Goal: Information Seeking & Learning: Understand process/instructions

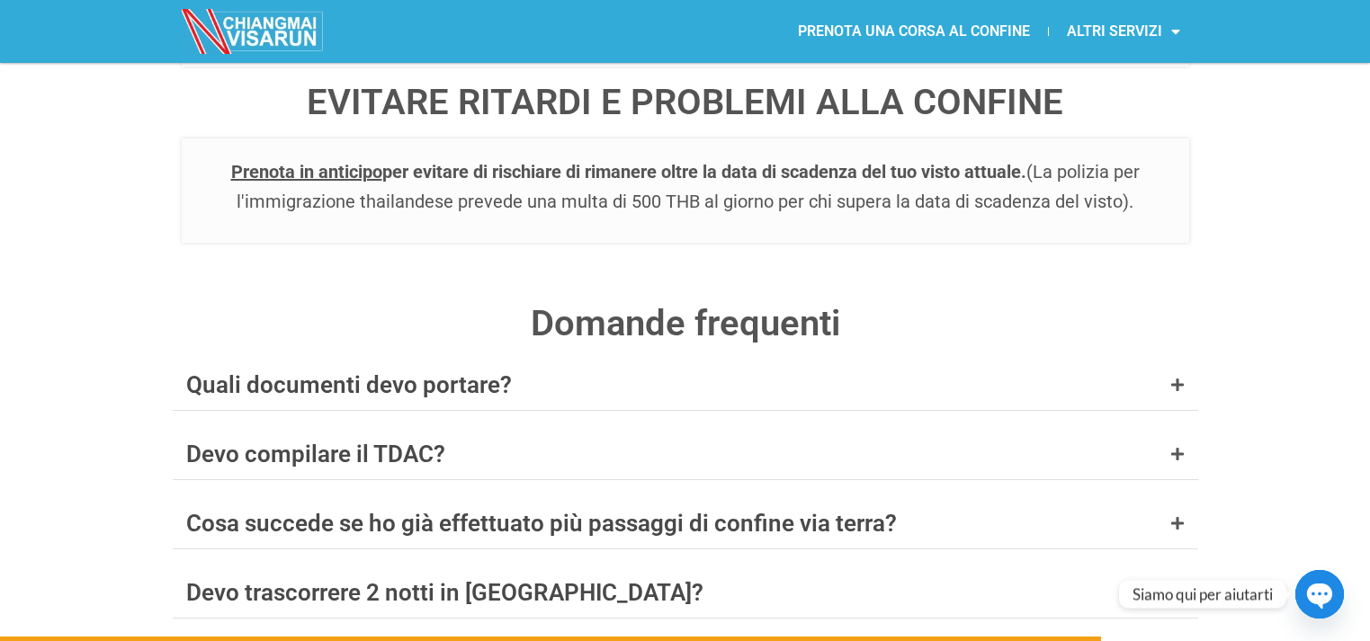
scroll to position [6981, 0]
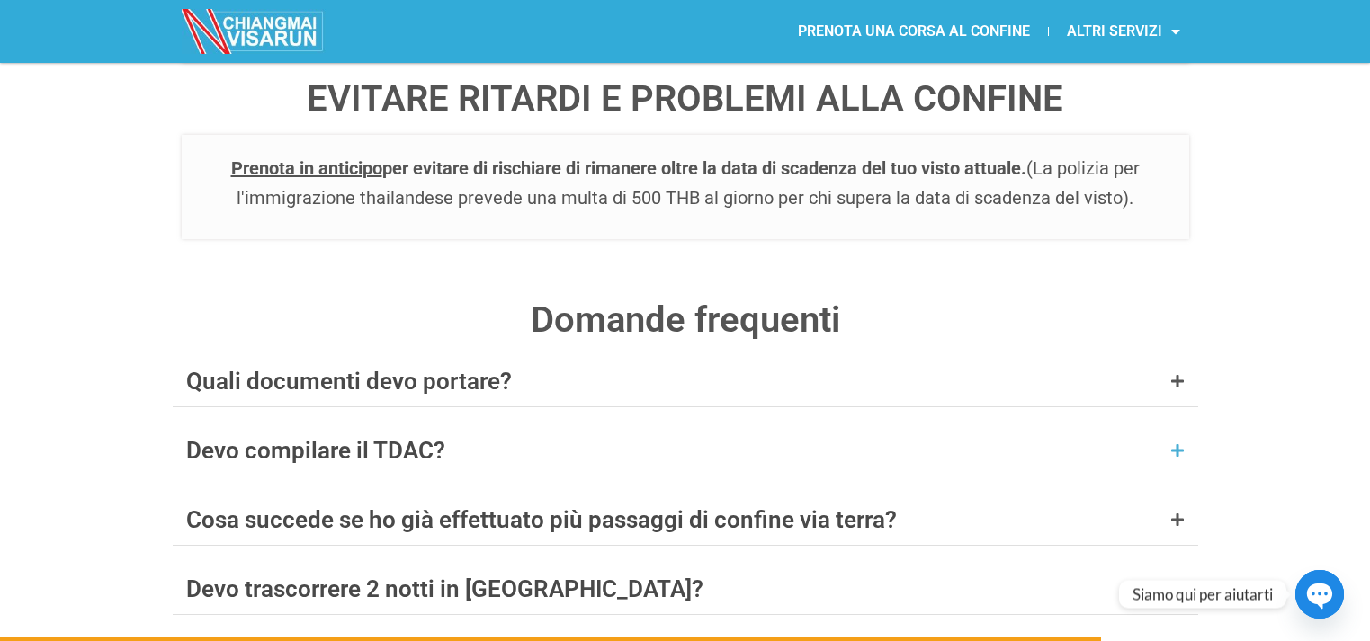
click at [395, 437] on font "Devo compilare il TDAC?" at bounding box center [315, 450] width 259 height 27
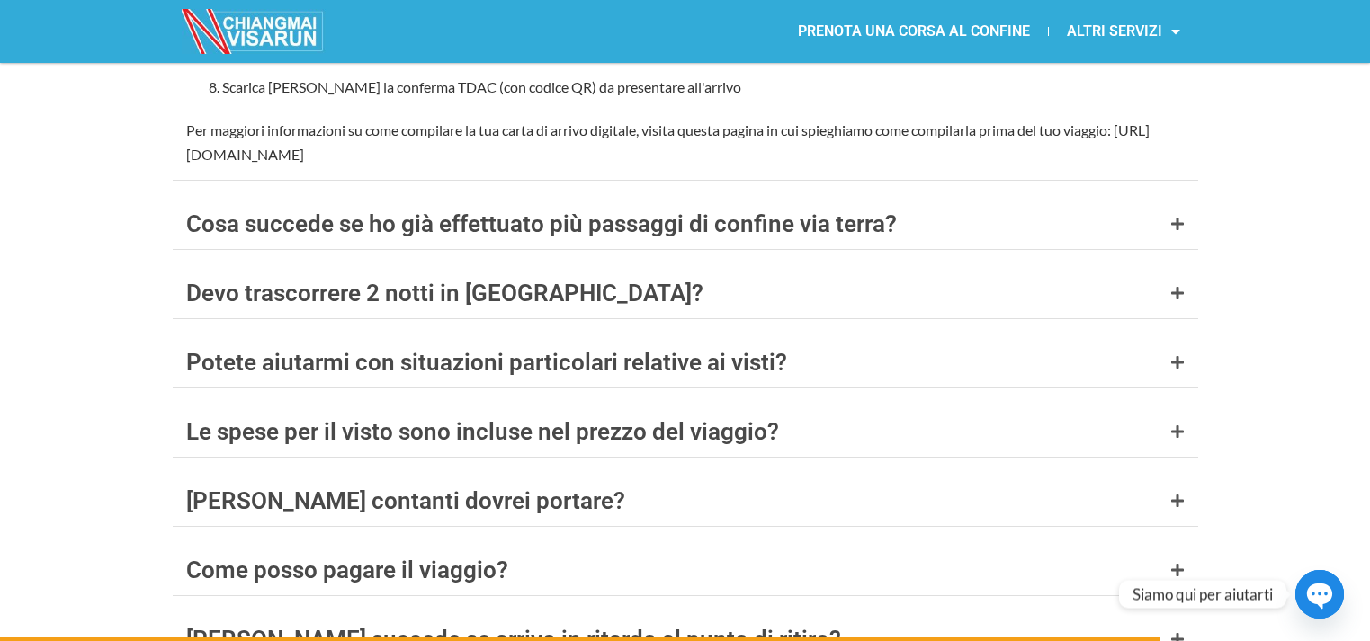
scroll to position [7784, 0]
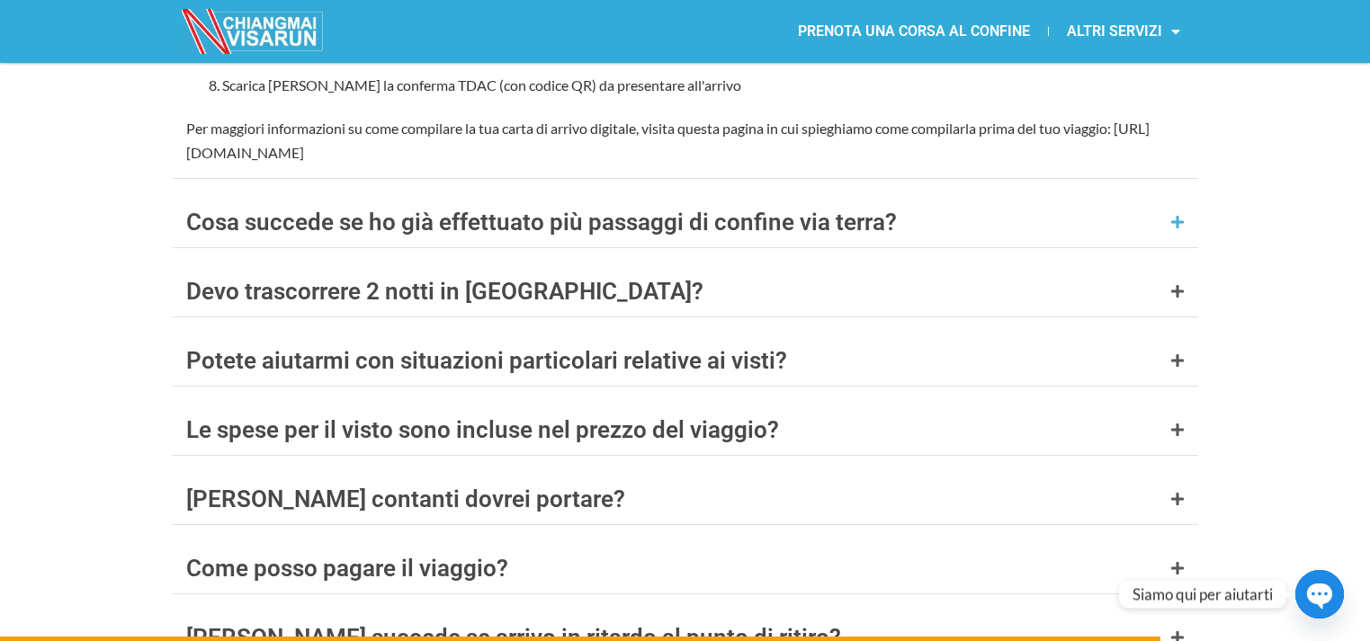
click at [529, 209] on font "Cosa succede se ho già effettuato più passaggi di confine via terra?" at bounding box center [541, 222] width 711 height 27
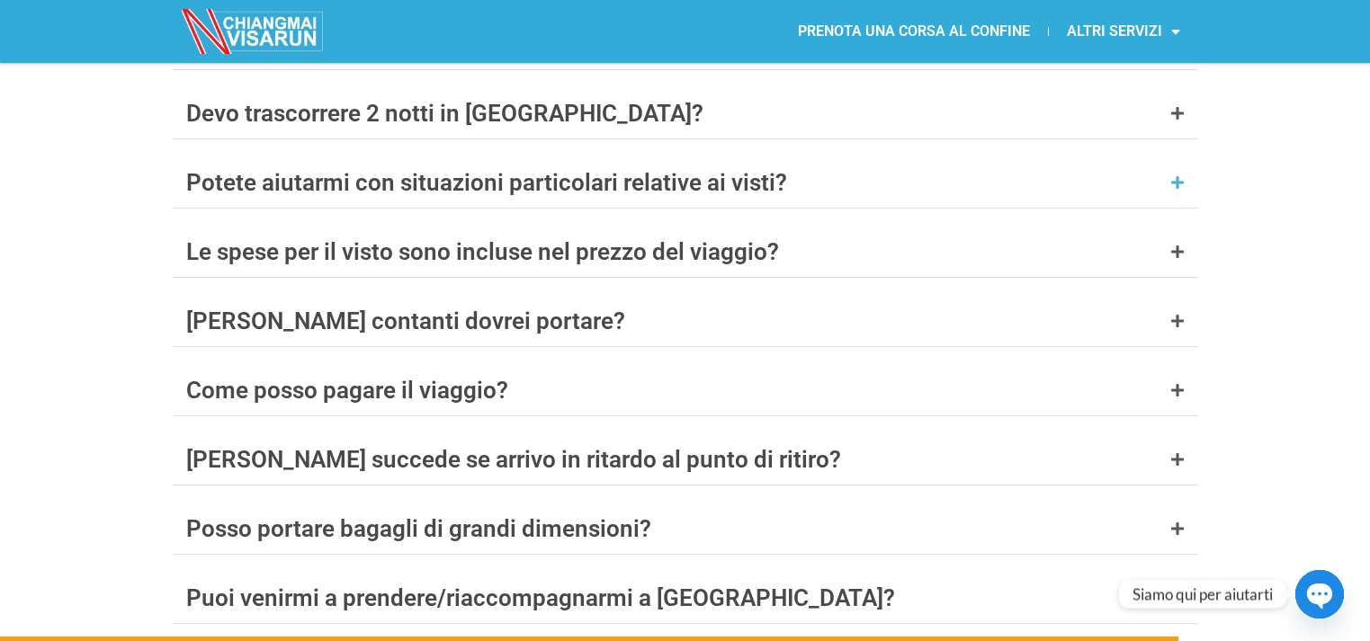
scroll to position [7557, 0]
click at [410, 366] on div "Come posso pagare il viaggio?" at bounding box center [685, 391] width 1025 height 50
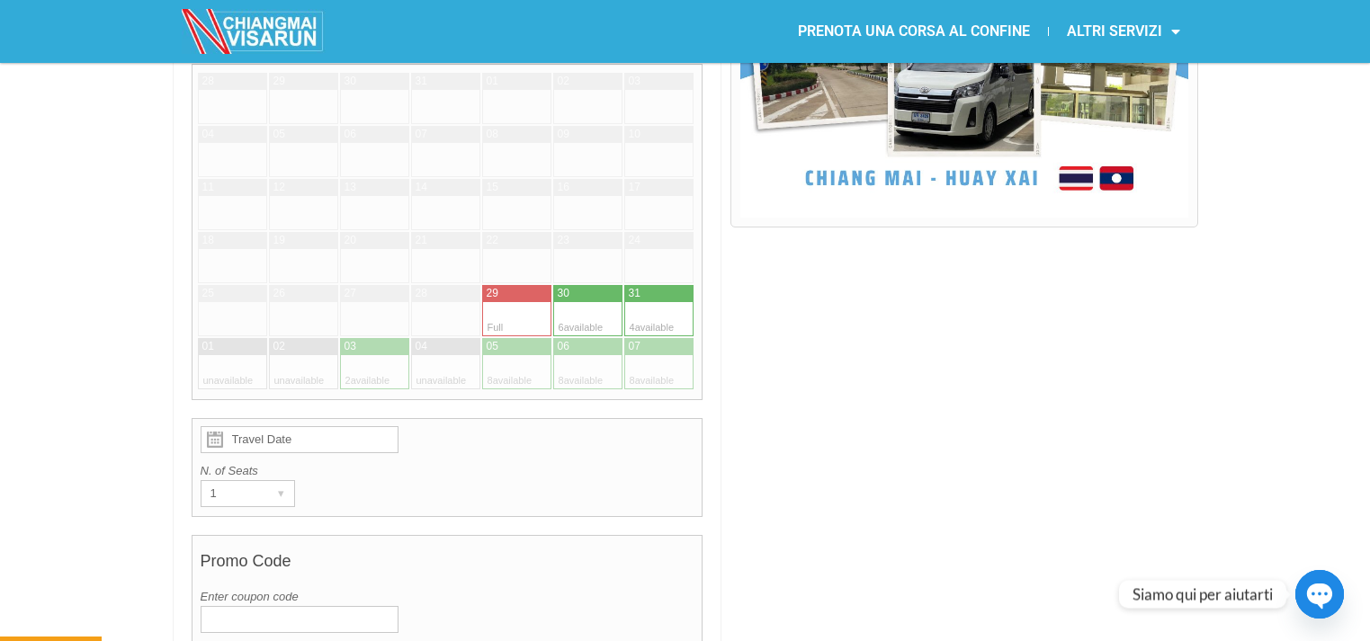
scroll to position [703, 0]
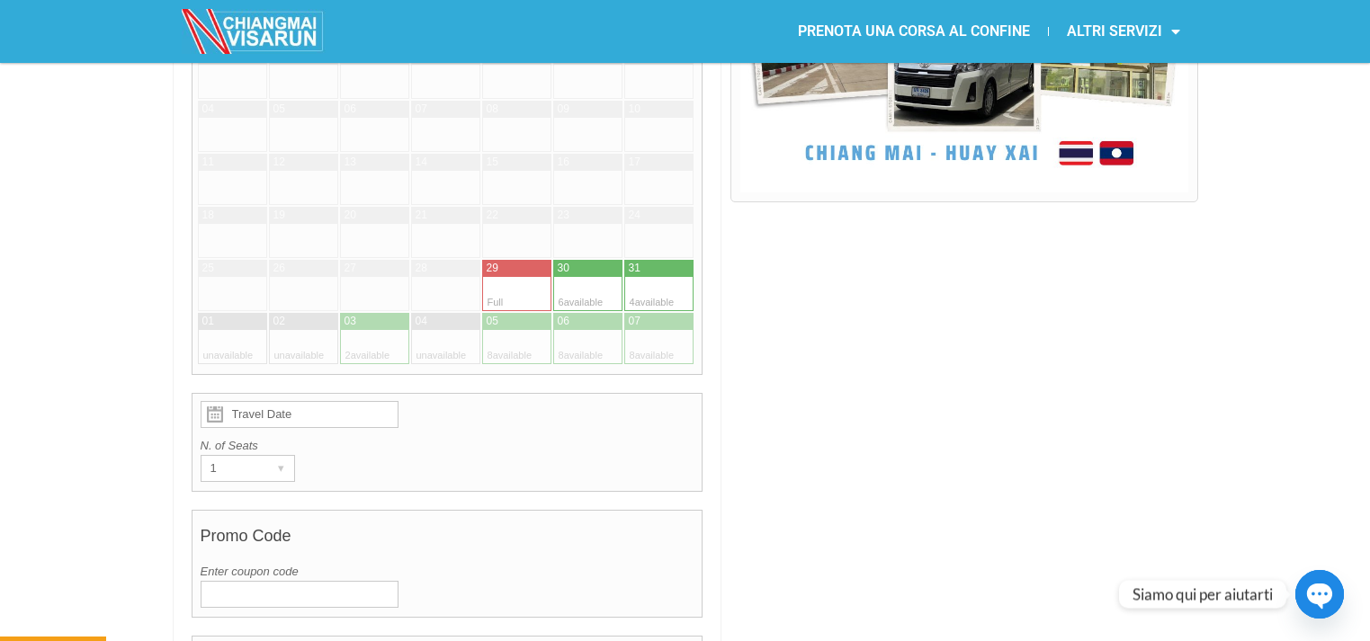
click at [328, 401] on input "Travel Date" at bounding box center [300, 414] width 198 height 27
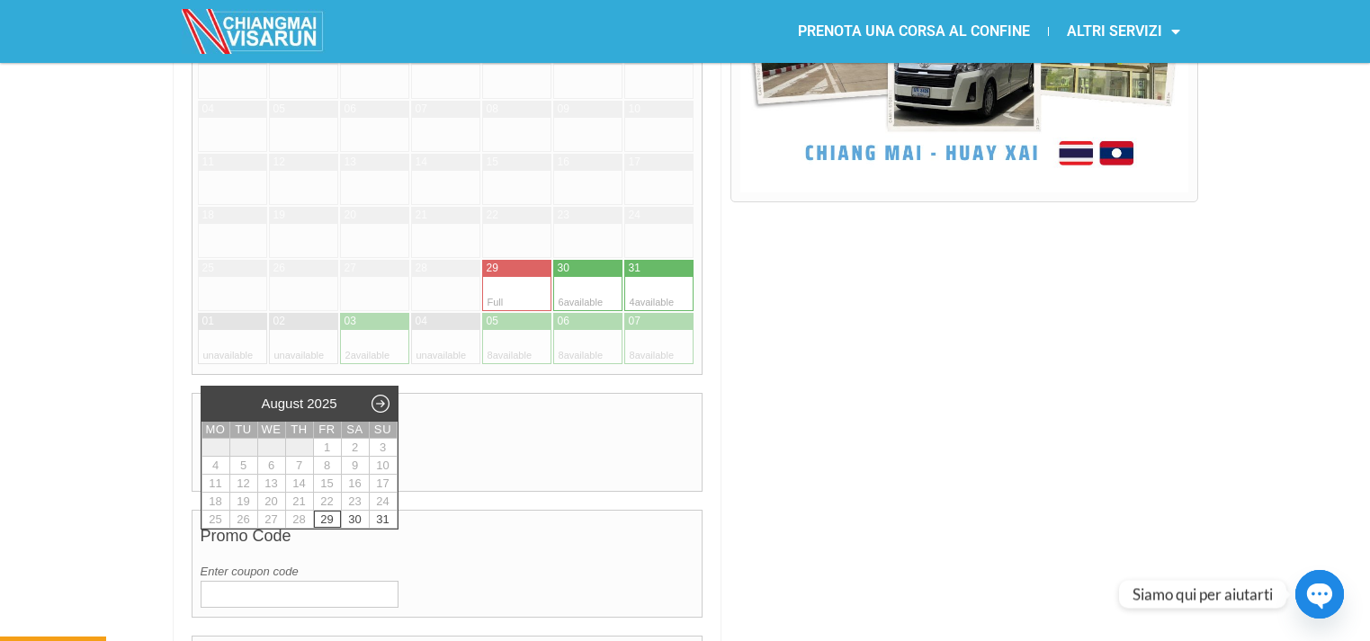
type input "Travel Date"
click at [432, 437] on div "N. of Seats 1 ▾ 1" at bounding box center [448, 459] width 494 height 45
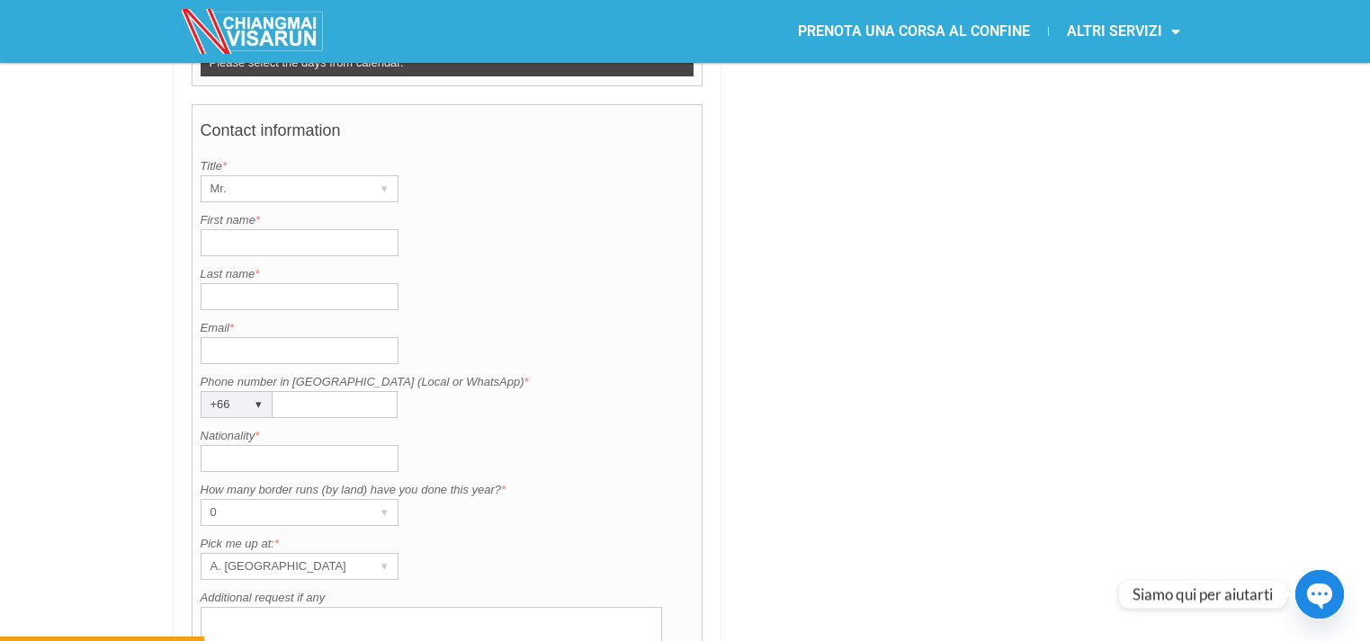
scroll to position [1367, 0]
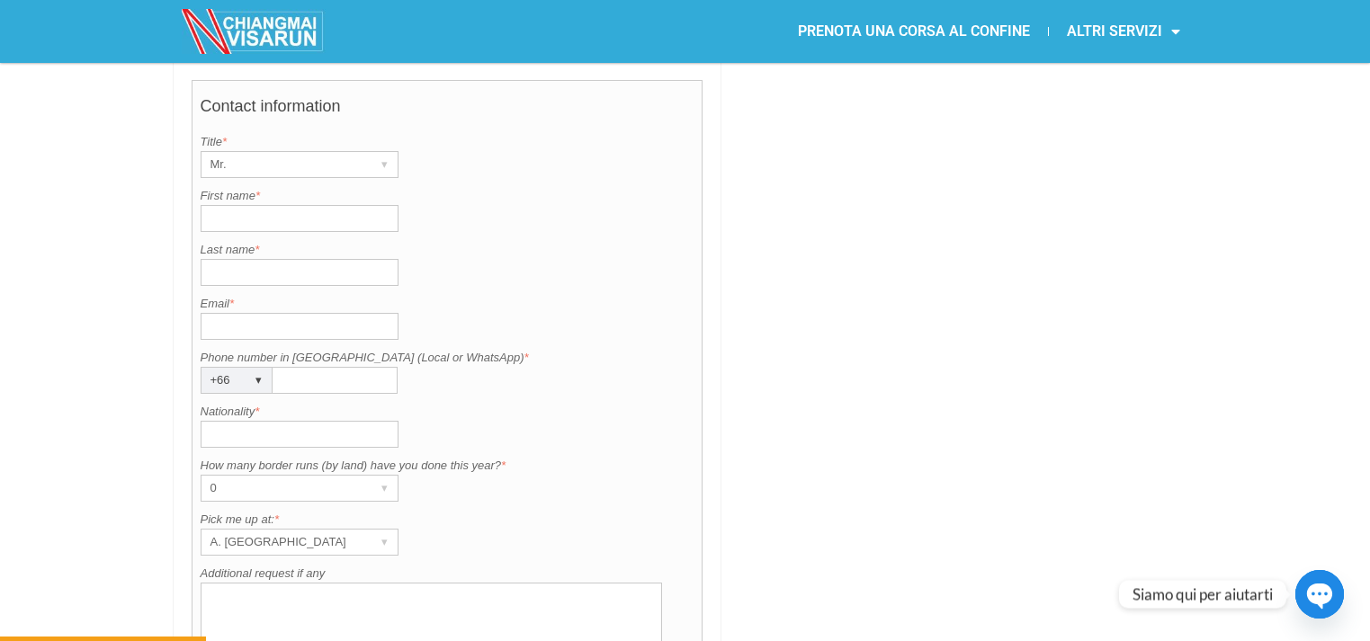
click at [282, 421] on input "Nationality *" at bounding box center [300, 434] width 198 height 27
click at [232, 421] on input "Nationality *" at bounding box center [300, 434] width 198 height 27
type input "italy"
click at [487, 349] on div "Phone number in Thailand (Local or WhatsApp) is required. Phone number in Thail…" at bounding box center [448, 371] width 494 height 45
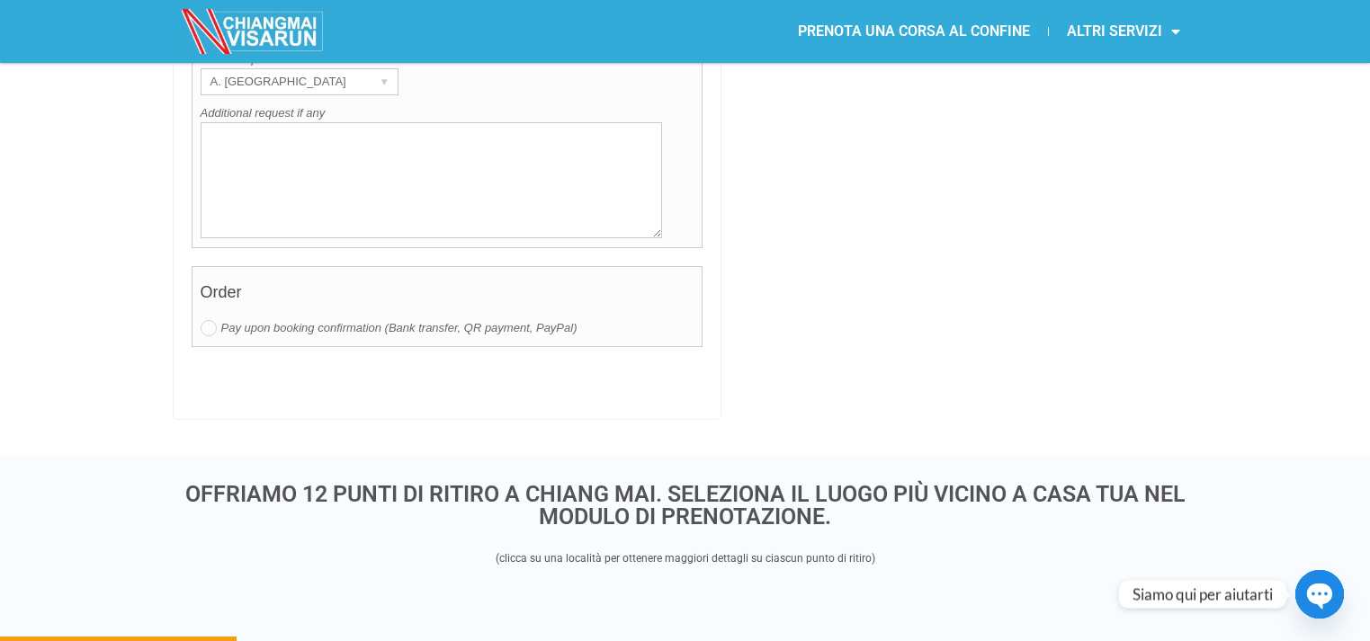
scroll to position [1441, 0]
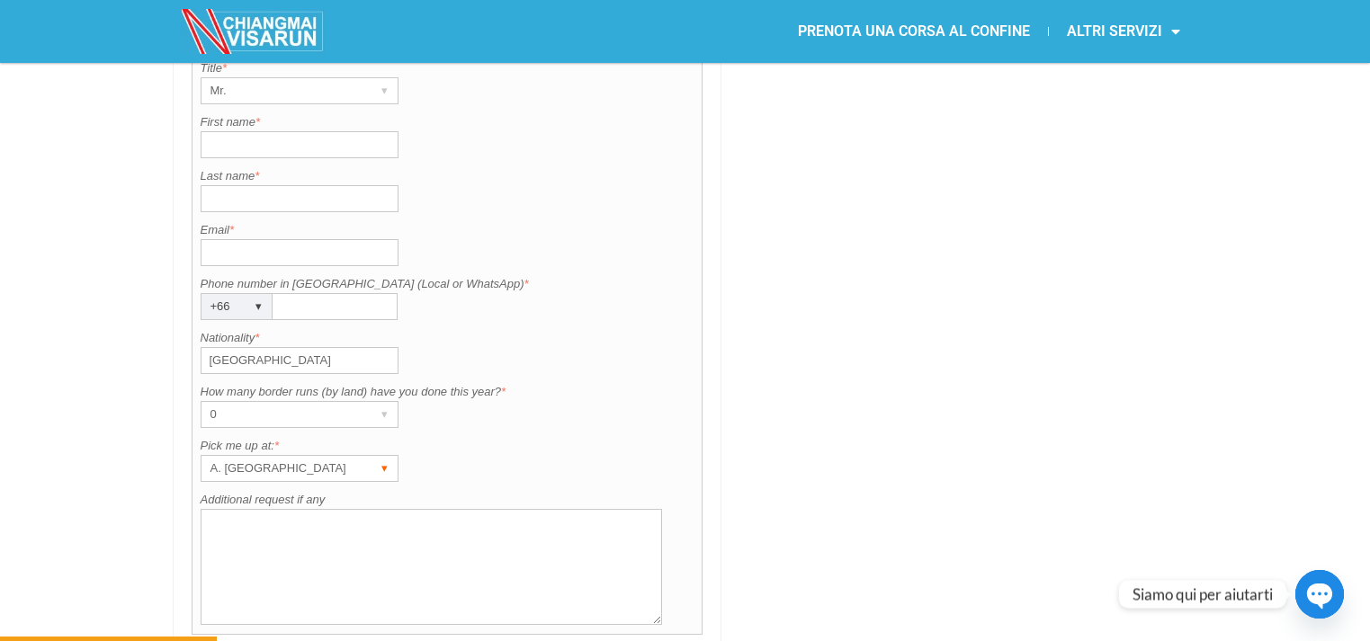
click at [287, 456] on div "A. [GEOGRAPHIC_DATA]" at bounding box center [282, 468] width 162 height 25
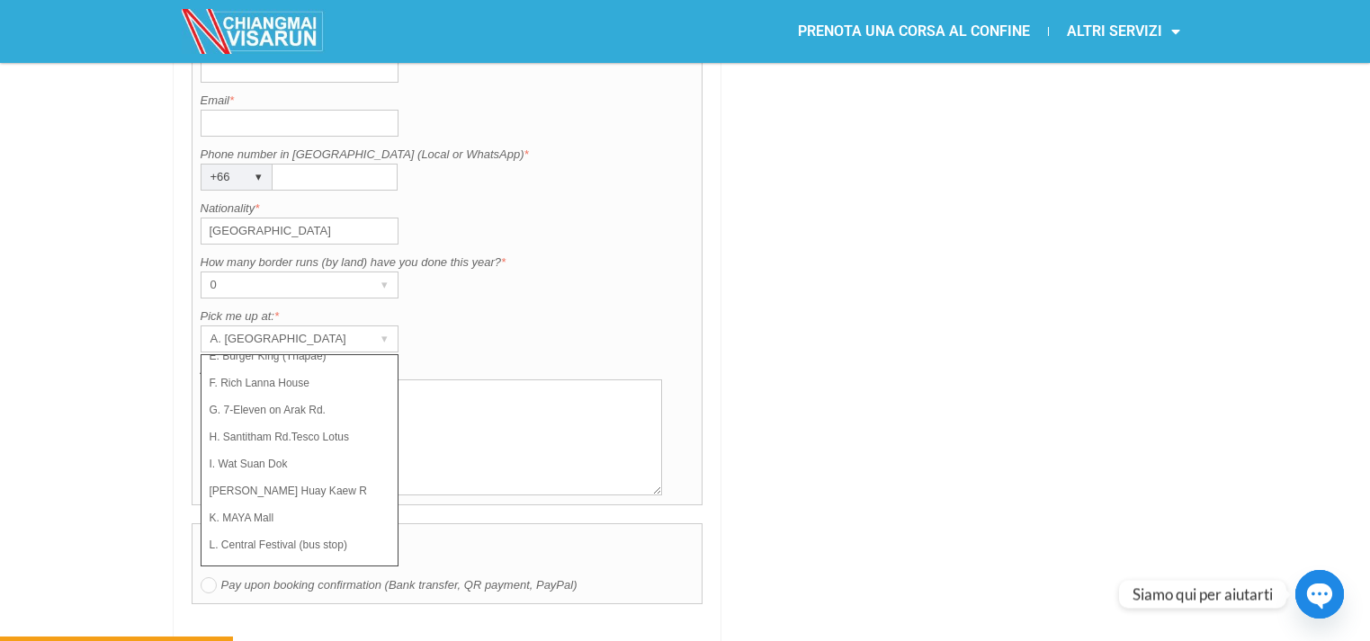
scroll to position [1595, 0]
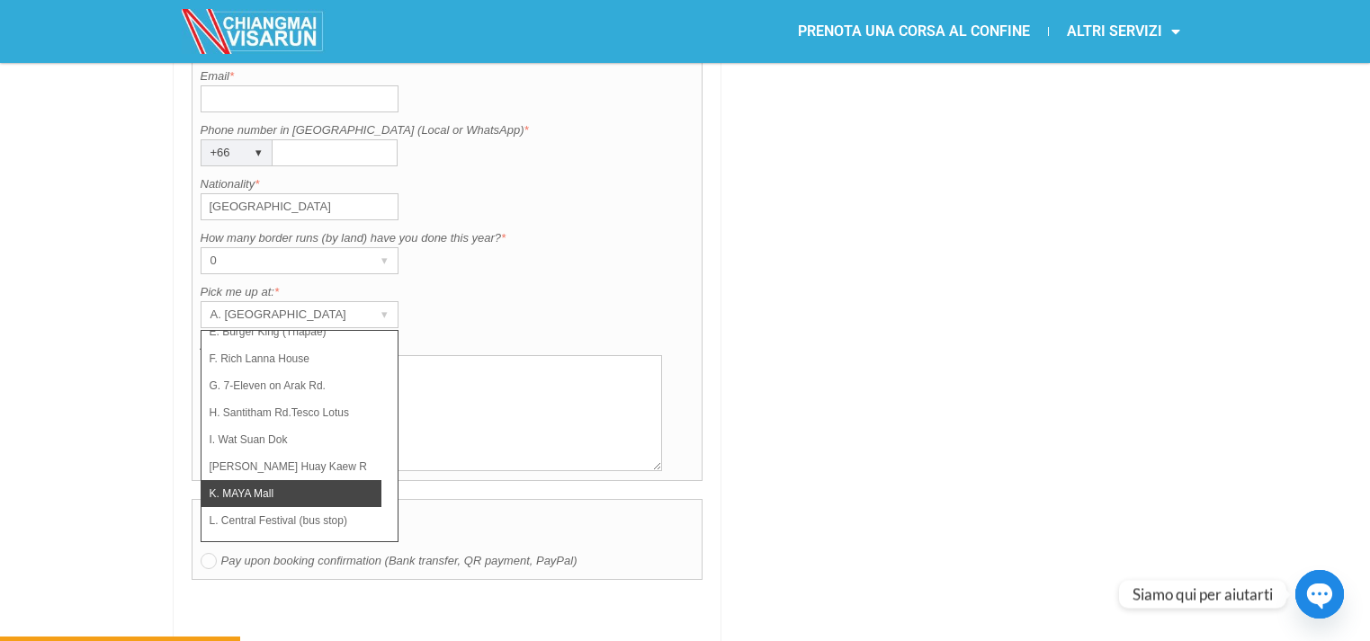
click at [282, 480] on li "K. MAYA Mall" at bounding box center [291, 493] width 180 height 27
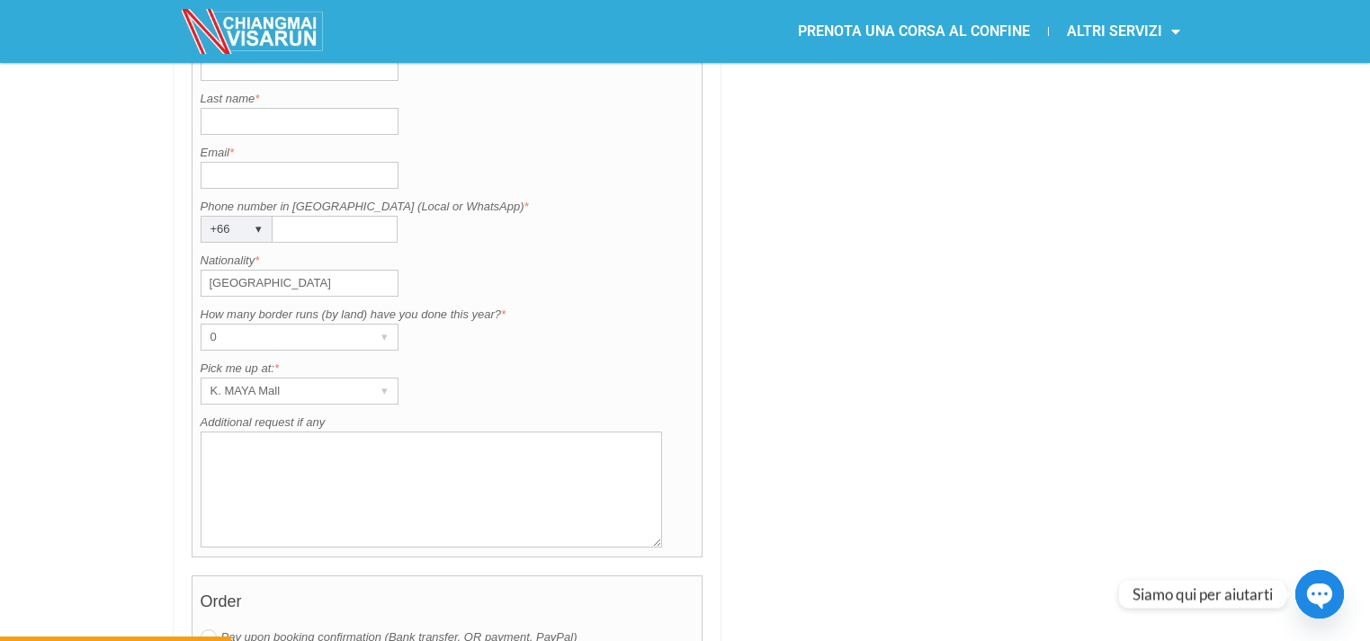
scroll to position [1490, 0]
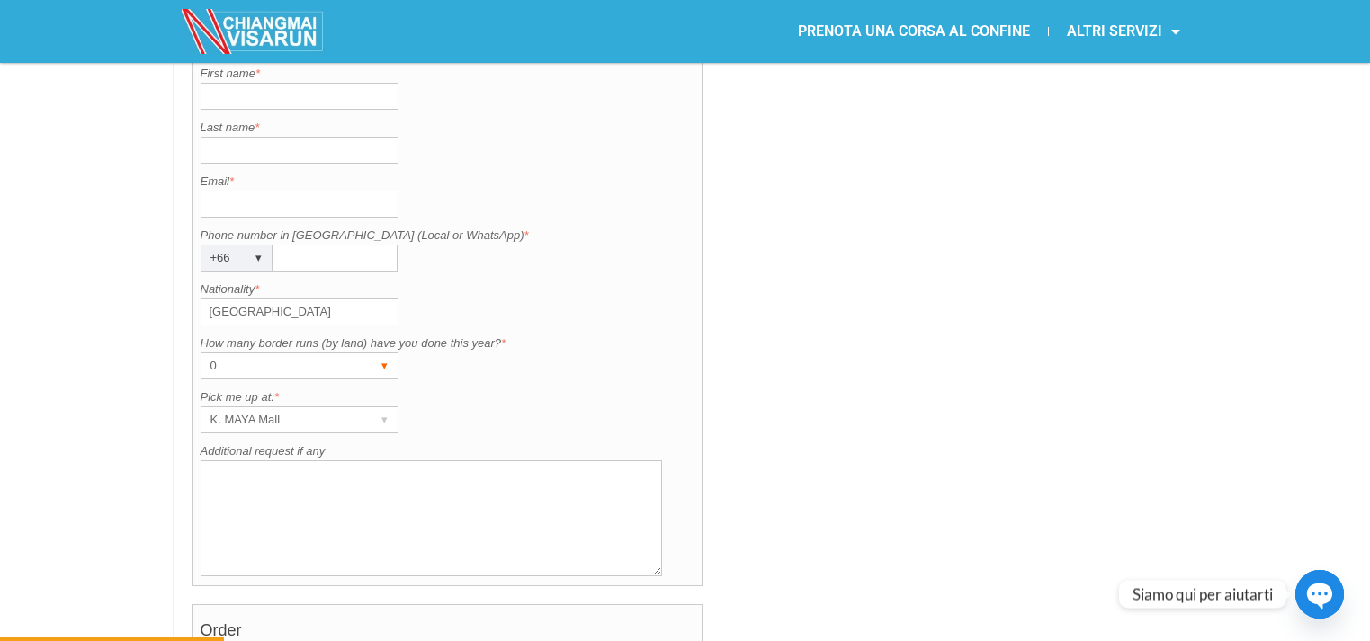
click at [289, 354] on div "0" at bounding box center [282, 366] width 162 height 25
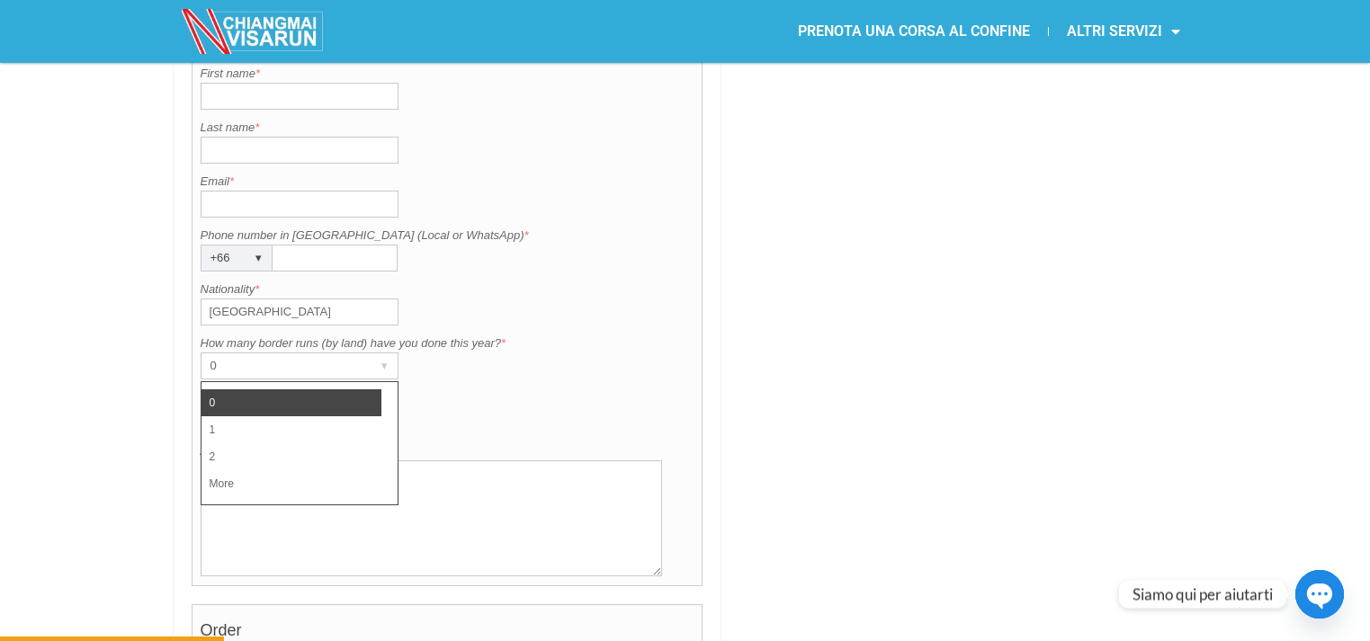
click at [502, 336] on div "How many border runs (by land) have you done this year? is required. How many b…" at bounding box center [448, 357] width 494 height 45
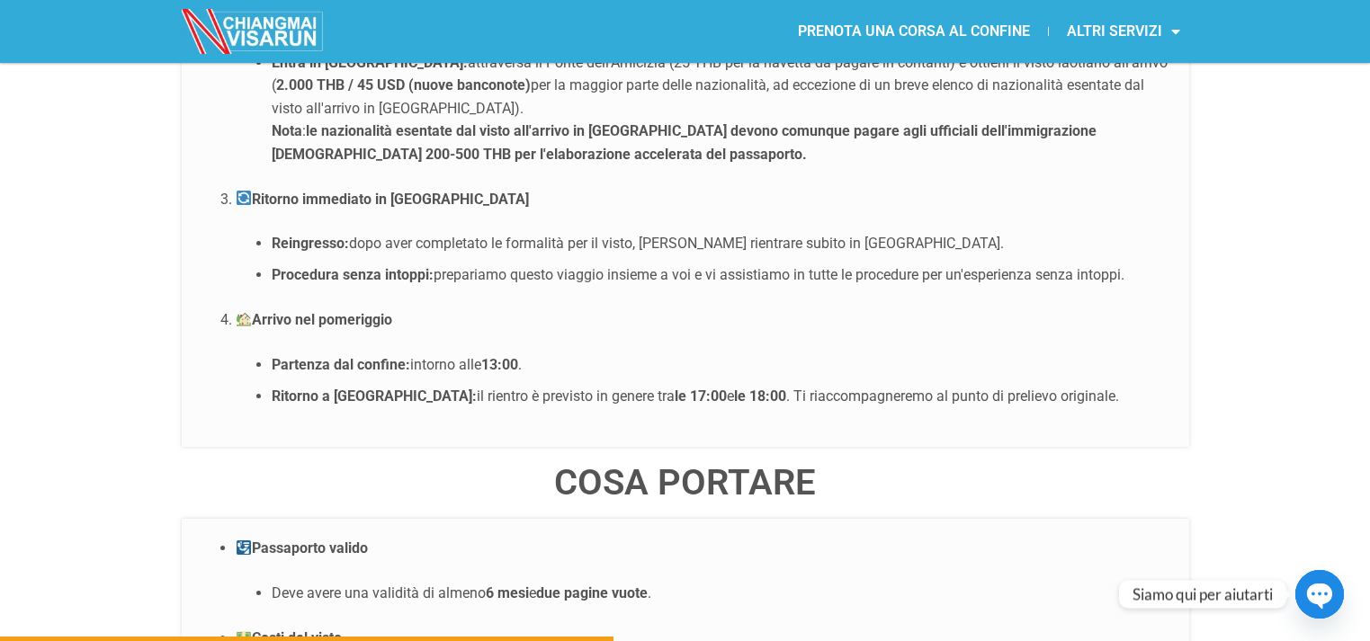
scroll to position [3855, 0]
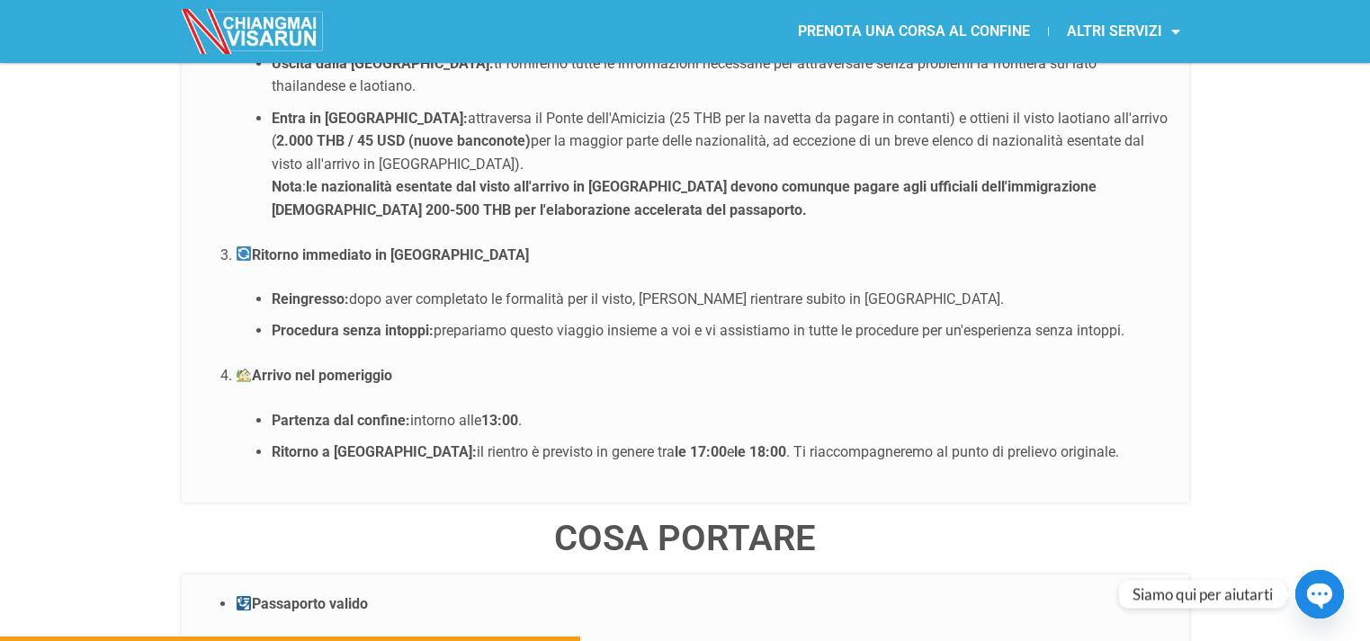
click at [1335, 581] on circle "button" at bounding box center [1320, 595] width 57 height 57
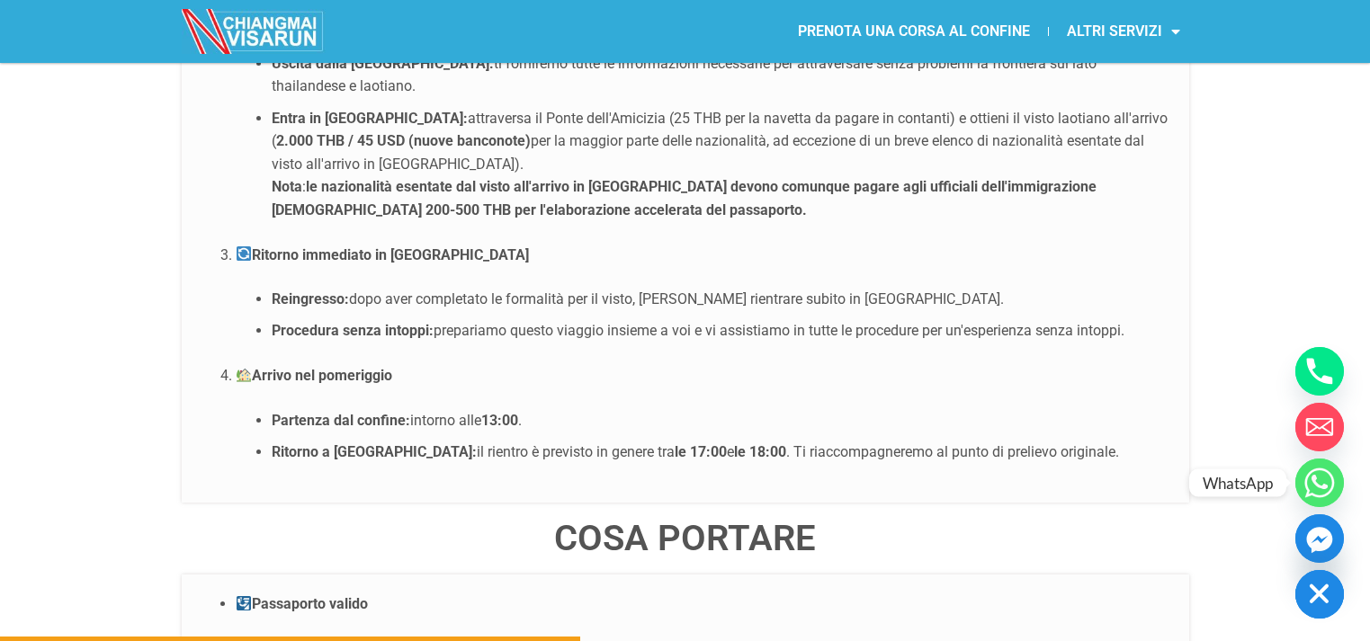
click at [1330, 488] on circle "WhatsApp" at bounding box center [1319, 483] width 49 height 49
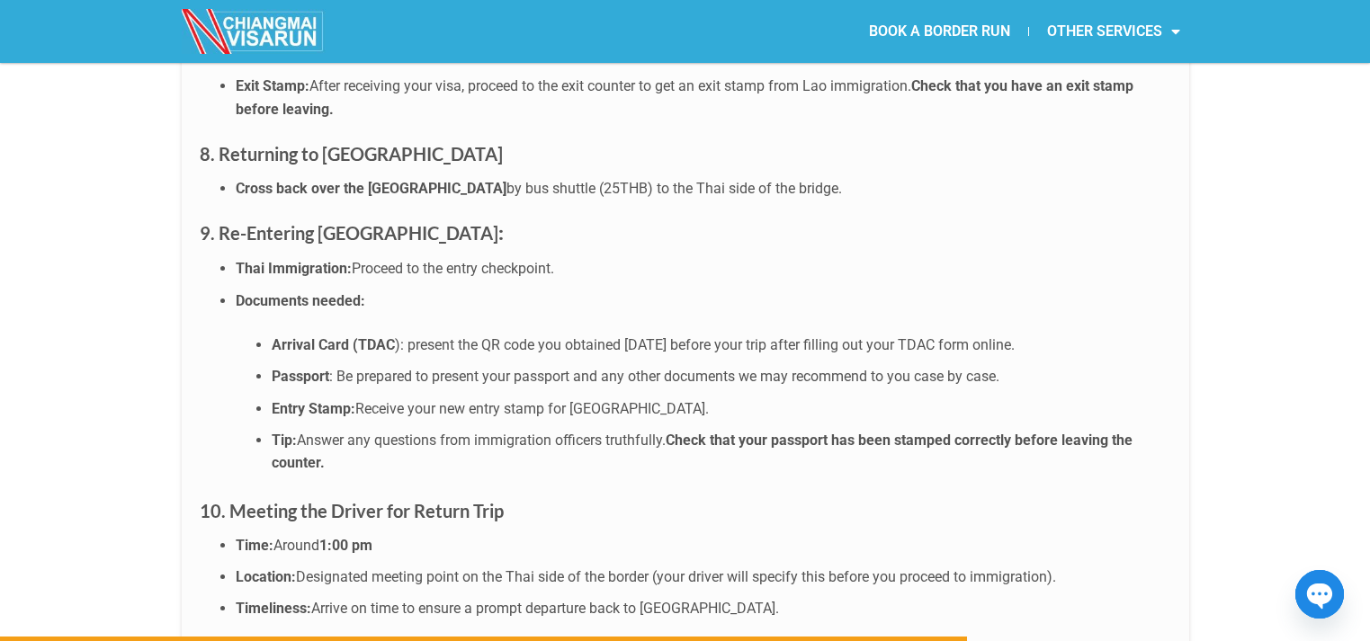
scroll to position [5961, 0]
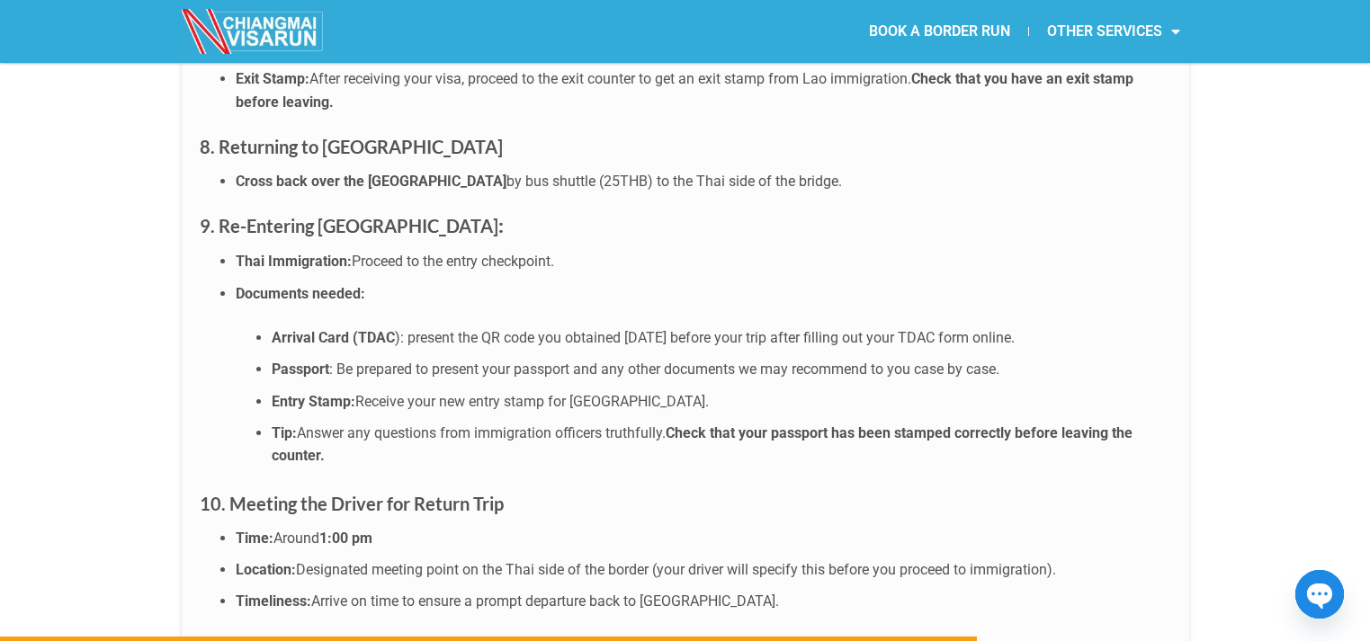
drag, startPoint x: 395, startPoint y: 249, endPoint x: 273, endPoint y: 238, distance: 122.8
click at [273, 327] on li "Arrival Card (TDAC ): present the QR code you obtained [DATE] before your trip …" at bounding box center [722, 338] width 900 height 23
drag, startPoint x: 273, startPoint y: 251, endPoint x: 397, endPoint y: 250, distance: 124.1
click at [397, 327] on li "Arrival Card (TDAC ): present the QR code you obtained [DATE] before your trip …" at bounding box center [722, 338] width 900 height 23
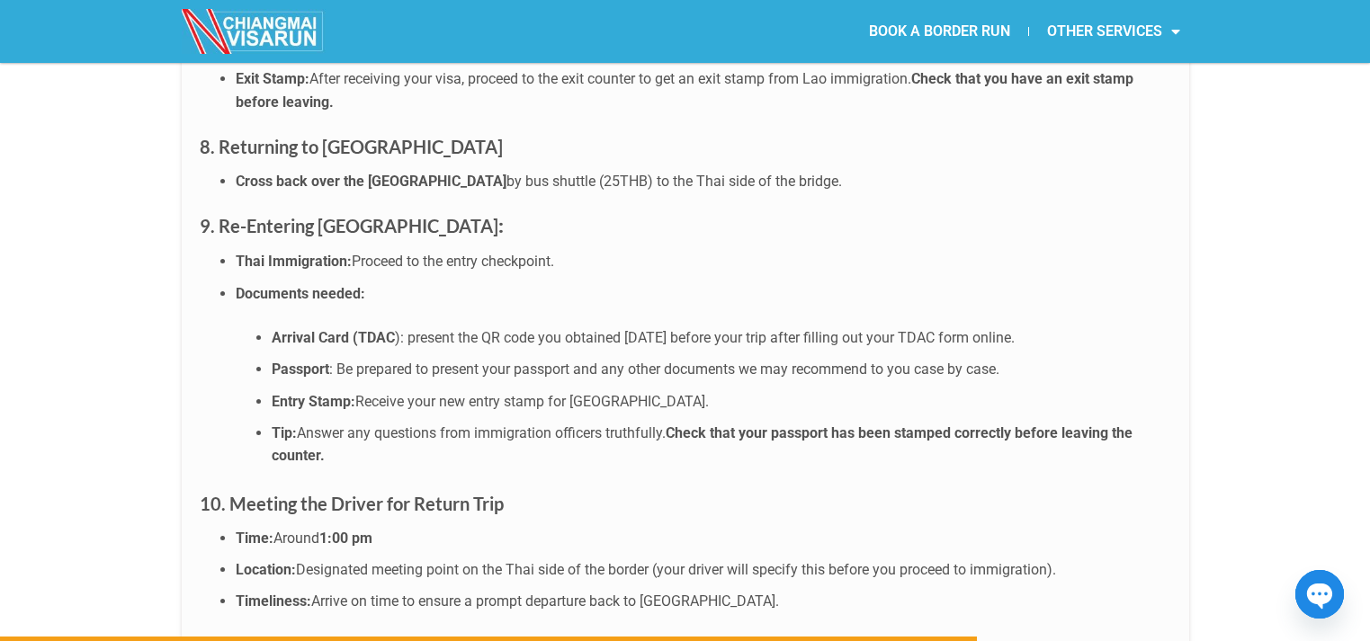
copy li "Arrival Card (TDAC )"
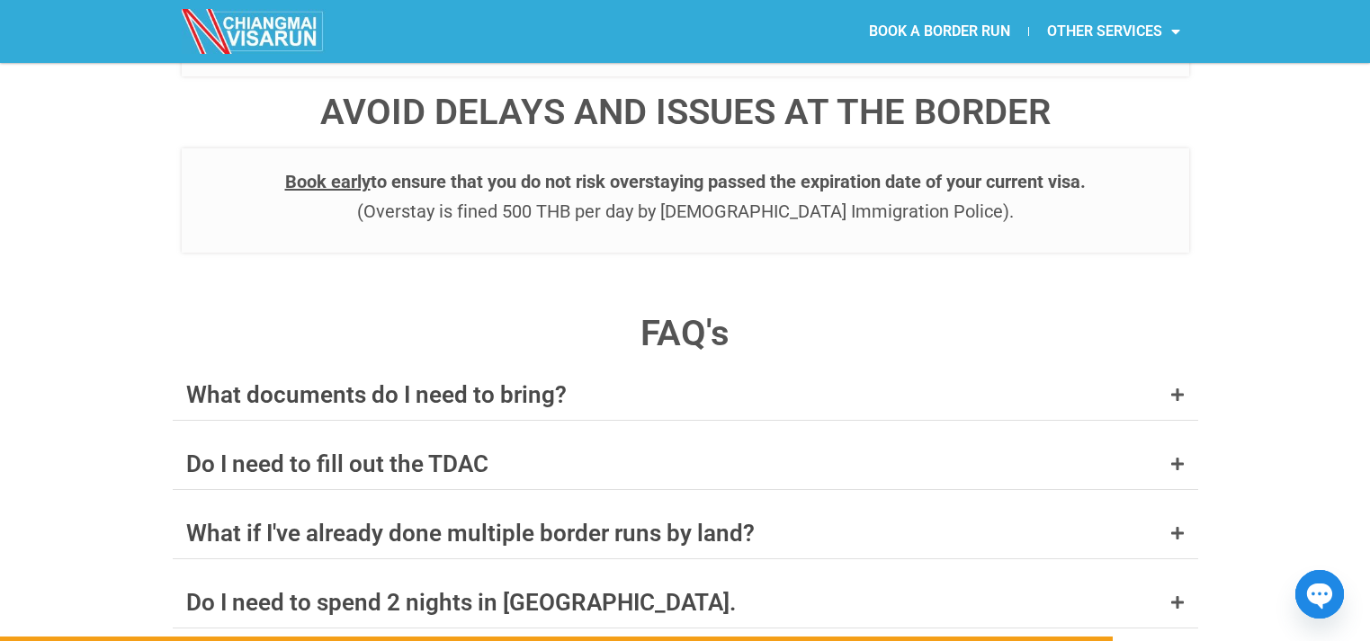
scroll to position [6790, 0]
click at [638, 438] on div "Do I need to fill out the TDAC" at bounding box center [685, 463] width 1025 height 50
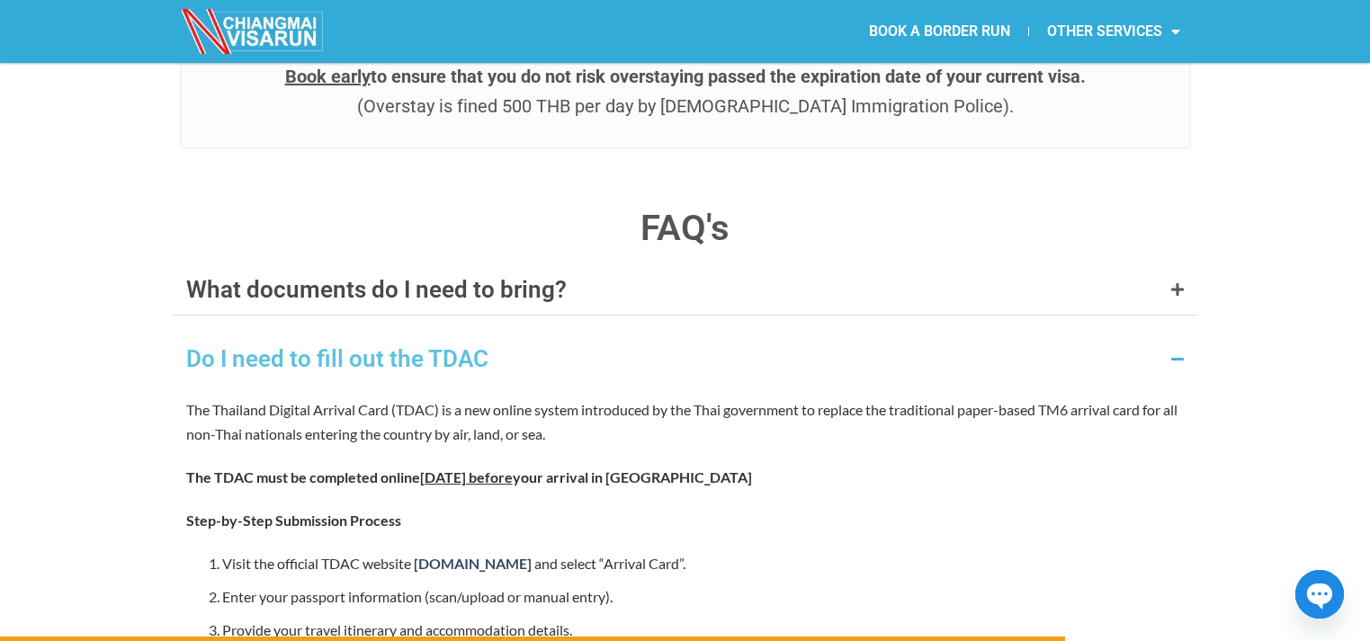
scroll to position [6895, 0]
click at [499, 554] on link "[DOMAIN_NAME]" at bounding box center [473, 562] width 118 height 17
